Goal: Transaction & Acquisition: Purchase product/service

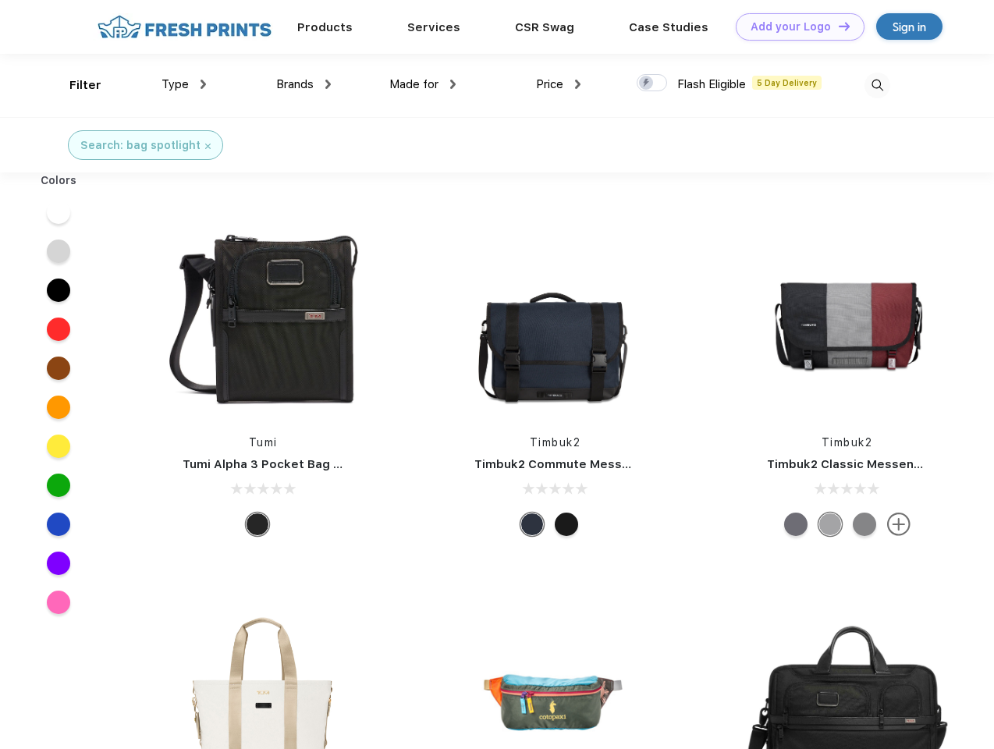
click at [794, 27] on link "Add your Logo Design Tool" at bounding box center [800, 26] width 129 height 27
click at [0, 0] on div "Design Tool" at bounding box center [0, 0] width 0 height 0
click at [837, 26] on link "Add your Logo Design Tool" at bounding box center [800, 26] width 129 height 27
click at [75, 85] on div "Filter" at bounding box center [85, 85] width 32 height 18
click at [184, 84] on span "Type" at bounding box center [175, 84] width 27 height 14
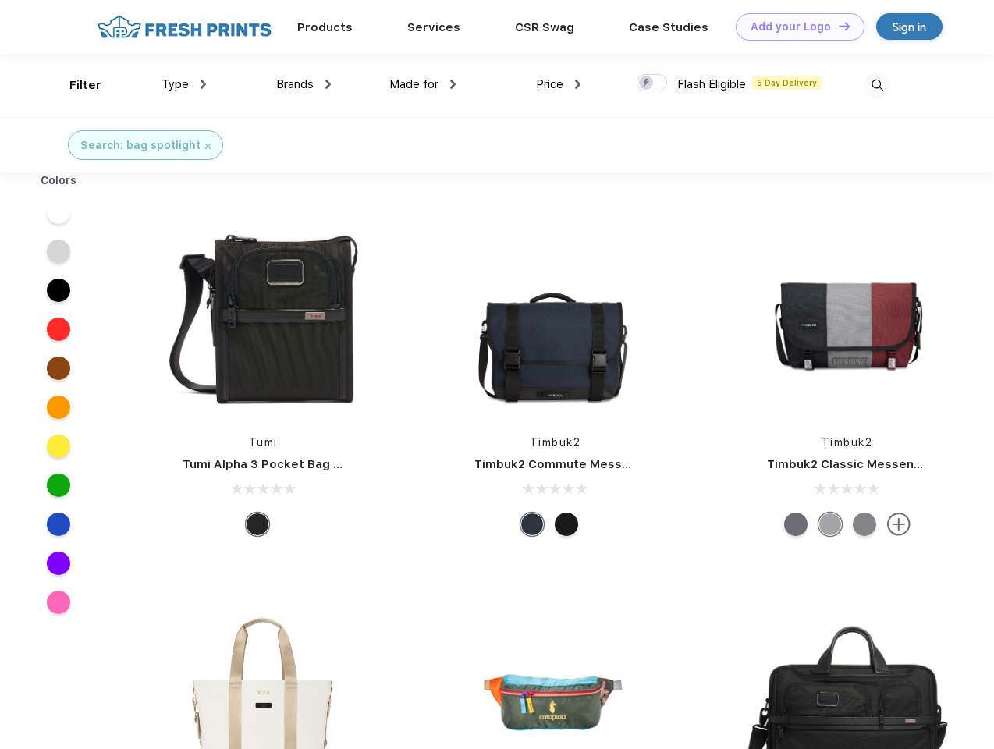
click at [304, 84] on span "Brands" at bounding box center [294, 84] width 37 height 14
click at [423, 84] on span "Made for" at bounding box center [413, 84] width 49 height 14
click at [559, 84] on span "Price" at bounding box center [549, 84] width 27 height 14
click at [652, 83] on div at bounding box center [652, 82] width 30 height 17
click at [647, 83] on input "checkbox" at bounding box center [642, 78] width 10 height 10
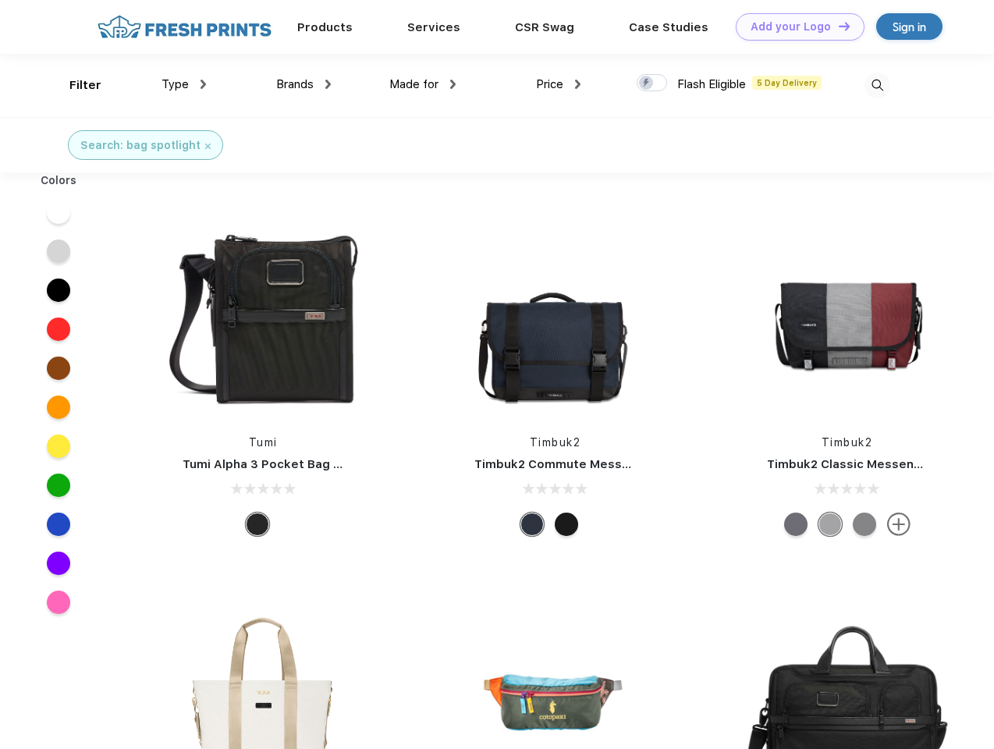
click at [877, 85] on img at bounding box center [878, 86] width 26 height 26
